Goal: Task Accomplishment & Management: Manage account settings

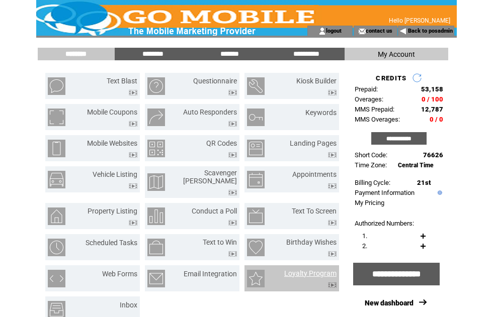
click at [315, 269] on link "Loyalty Program" at bounding box center [310, 273] width 52 height 8
click at [308, 269] on link "Loyalty Program" at bounding box center [310, 273] width 52 height 8
click at [433, 31] on link "Back to posadmin" at bounding box center [430, 31] width 45 height 7
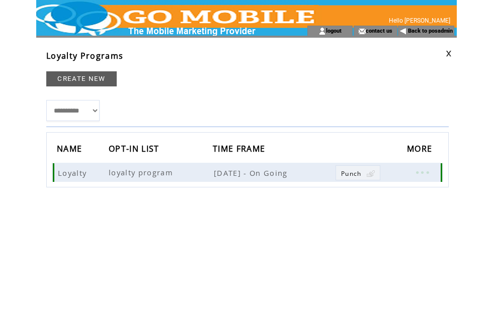
click at [424, 172] on link at bounding box center [422, 172] width 30 height 13
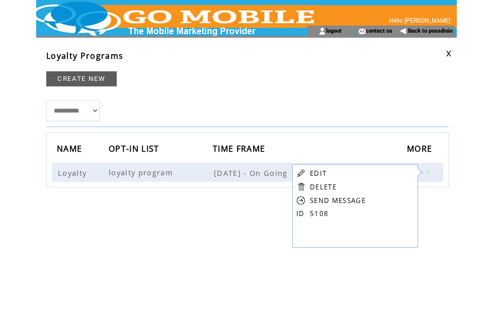
click at [318, 173] on link "EDIT" at bounding box center [318, 173] width 17 height 9
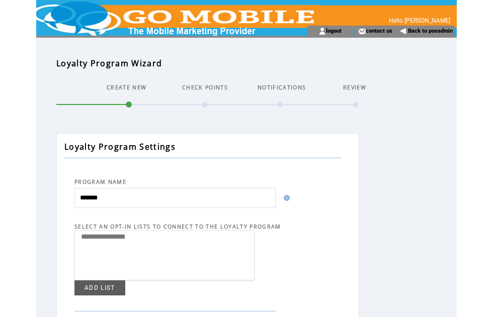
select select
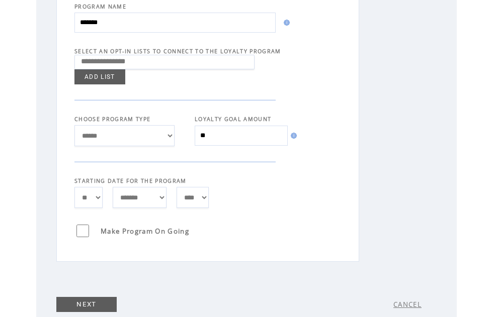
scroll to position [175, 0]
click at [90, 308] on link "NEXT" at bounding box center [86, 305] width 60 height 15
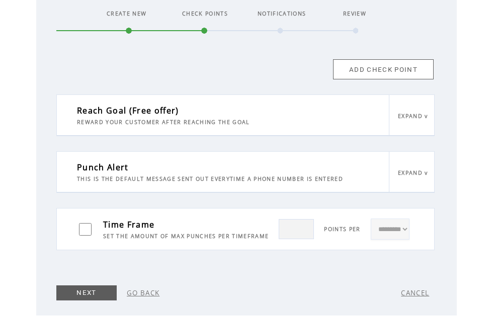
scroll to position [75, 0]
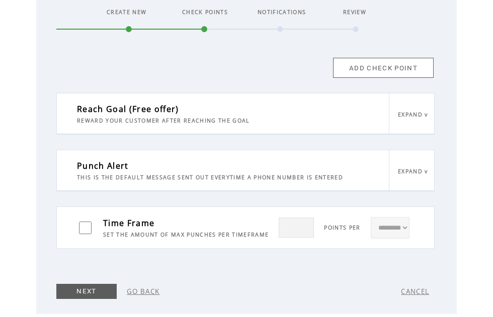
click at [421, 117] on link "EXPAND v" at bounding box center [413, 115] width 30 height 7
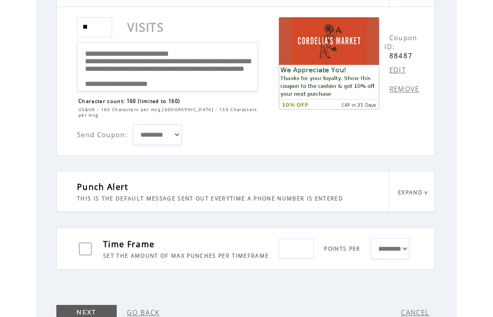
scroll to position [203, 0]
click at [402, 259] on select "********* **** *** **** *****" at bounding box center [389, 248] width 39 height 21
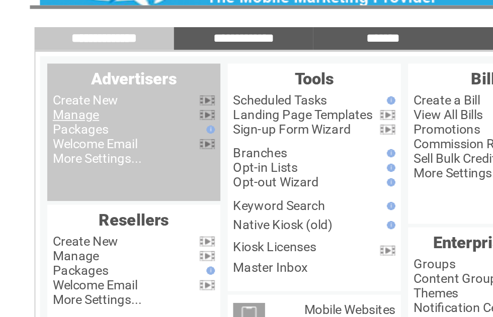
click at [52, 92] on link "Manage" at bounding box center [56, 96] width 26 height 8
